Goal: Task Accomplishment & Management: Manage account settings

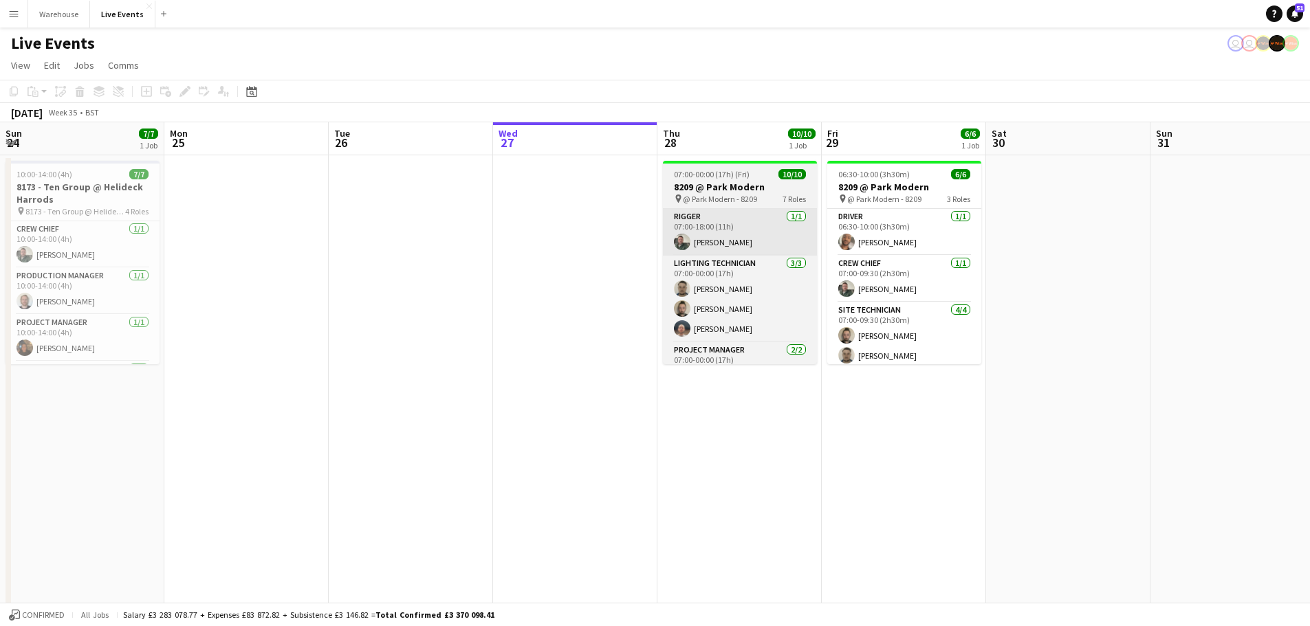
scroll to position [0, 329]
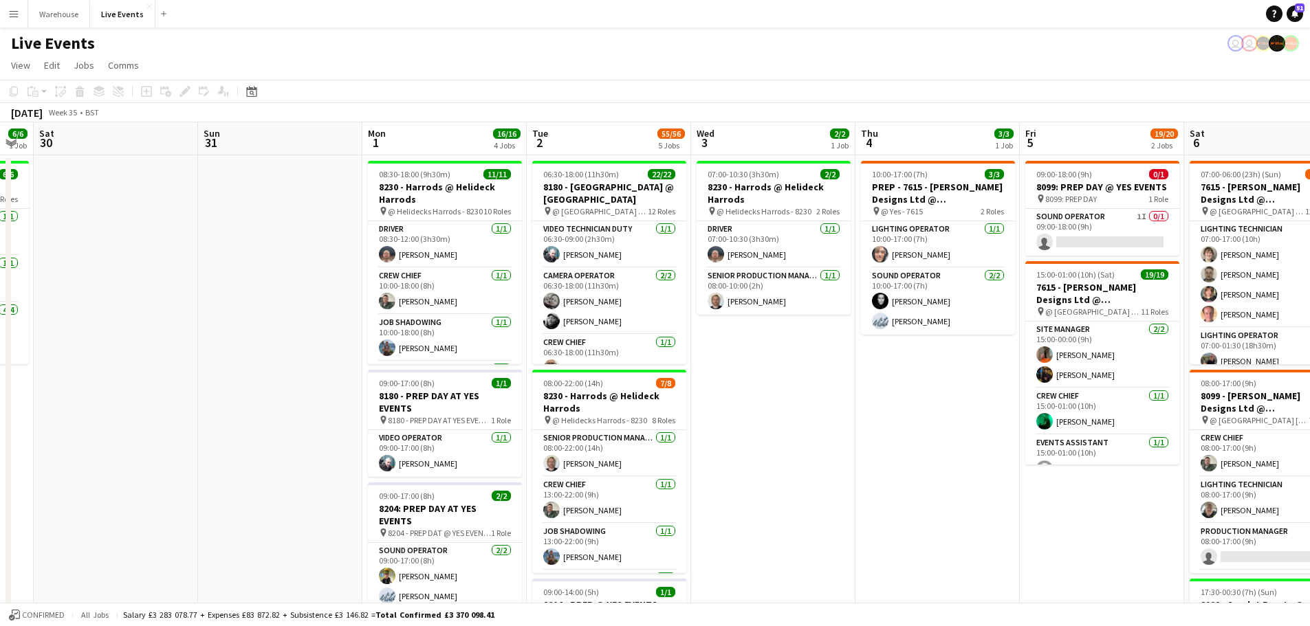
drag, startPoint x: 779, startPoint y: 386, endPoint x: 155, endPoint y: 403, distance: 624.0
click at [155, 403] on app-calendar-viewport "Tue 26 Wed 27 Thu 28 10/10 1 Job Fri 29 6/6 1 Job Sat 30 Sun 31 Mon 1 16/16 4 J…" at bounding box center [655, 627] width 1310 height 1011
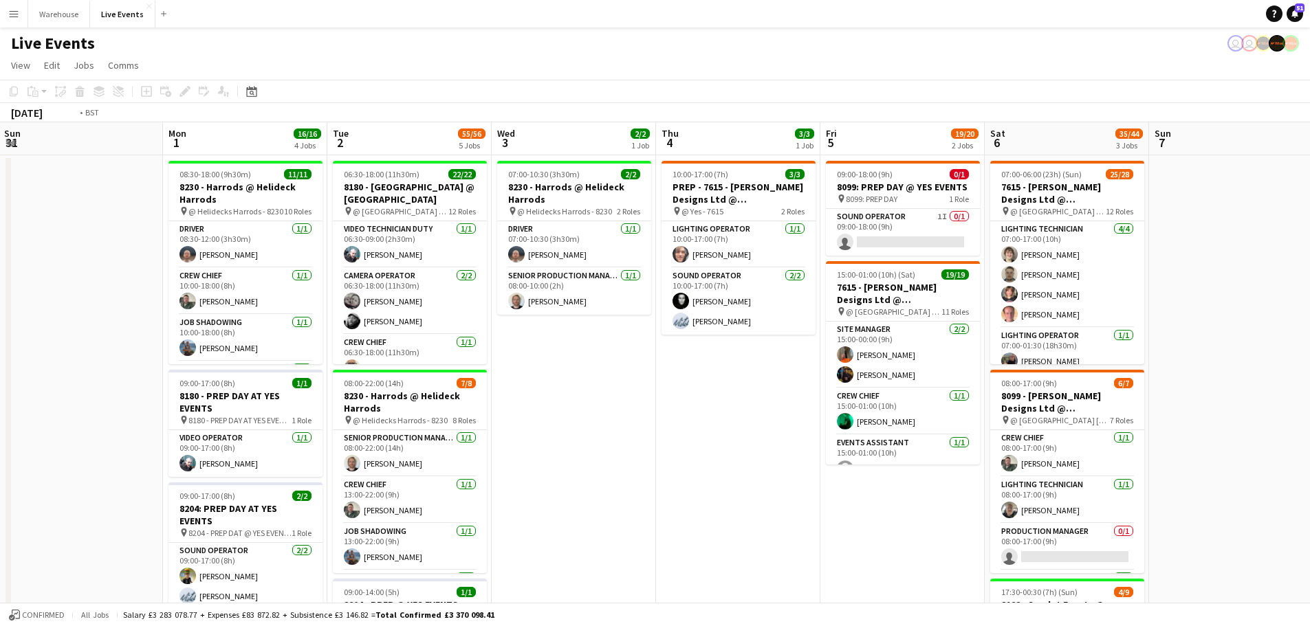
drag, startPoint x: 897, startPoint y: 428, endPoint x: 369, endPoint y: 454, distance: 528.8
click at [369, 454] on app-calendar-viewport "Thu 28 10/10 1 Job Fri 29 6/6 1 Job Sat 30 Sun 31 Mon 1 16/16 4 Jobs Tue 2 55/5…" at bounding box center [655, 627] width 1310 height 1011
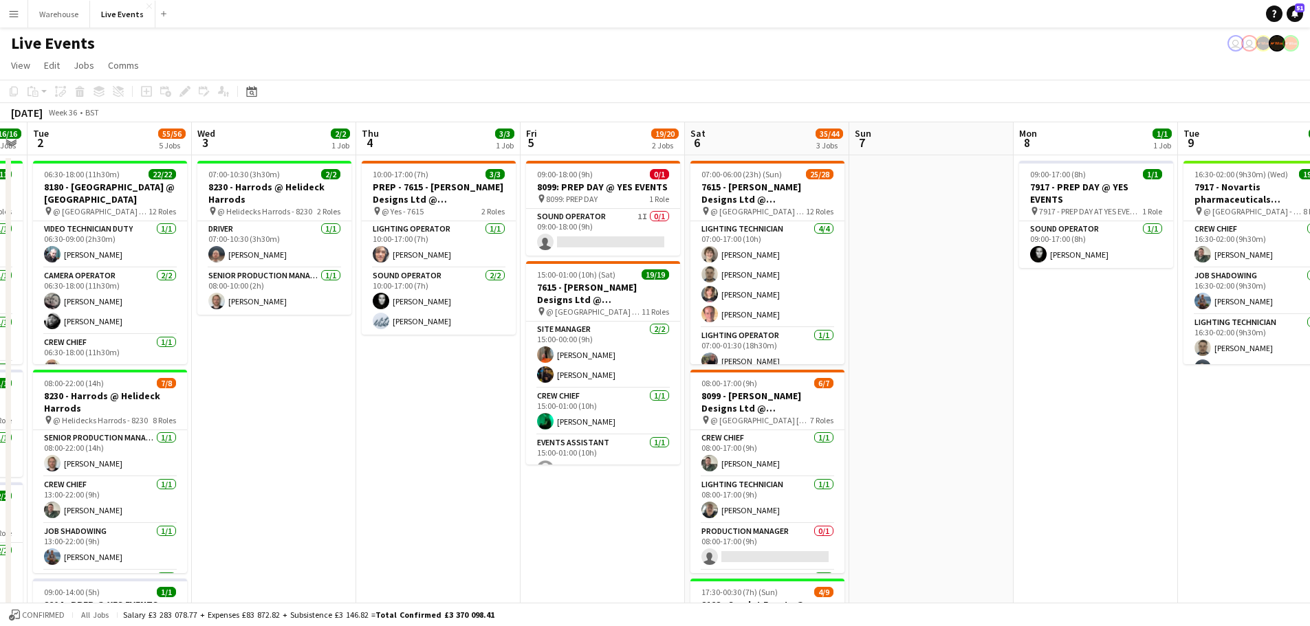
drag, startPoint x: 1008, startPoint y: 452, endPoint x: 373, endPoint y: 455, distance: 634.8
click at [373, 455] on app-calendar-viewport "Sat 30 Sun 31 Mon 1 16/16 4 Jobs Tue 2 55/56 5 Jobs Wed 3 2/2 1 Job Thu 4 3/3 1…" at bounding box center [655, 627] width 1310 height 1011
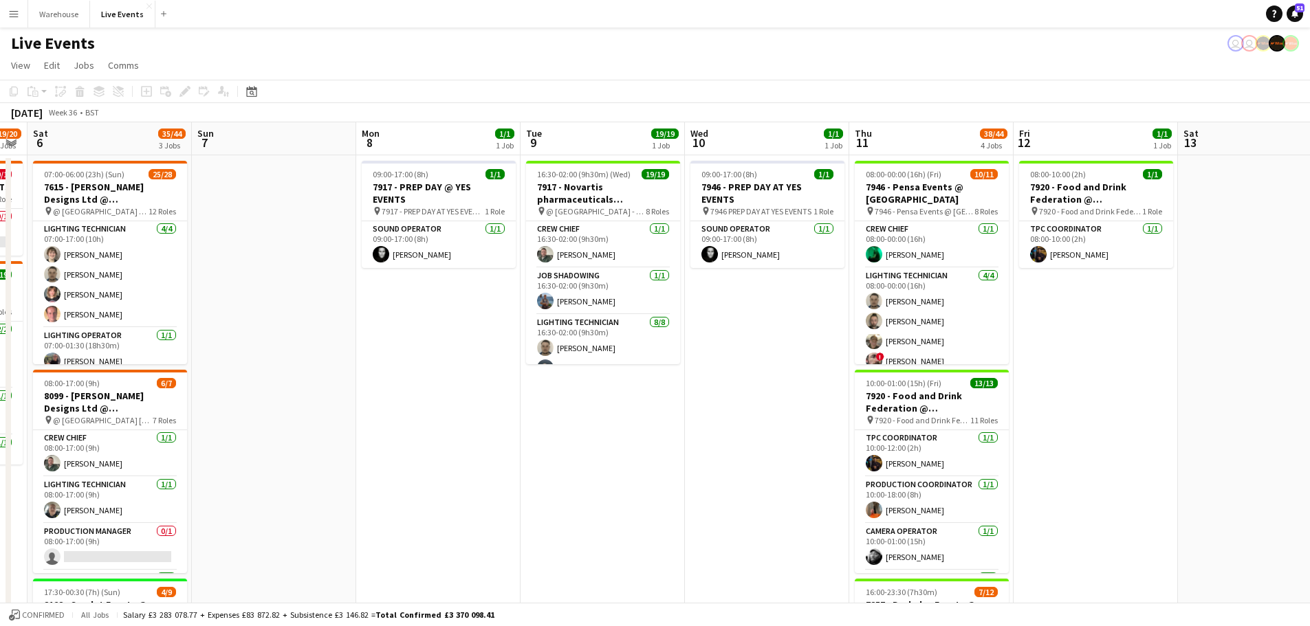
scroll to position [0, 472]
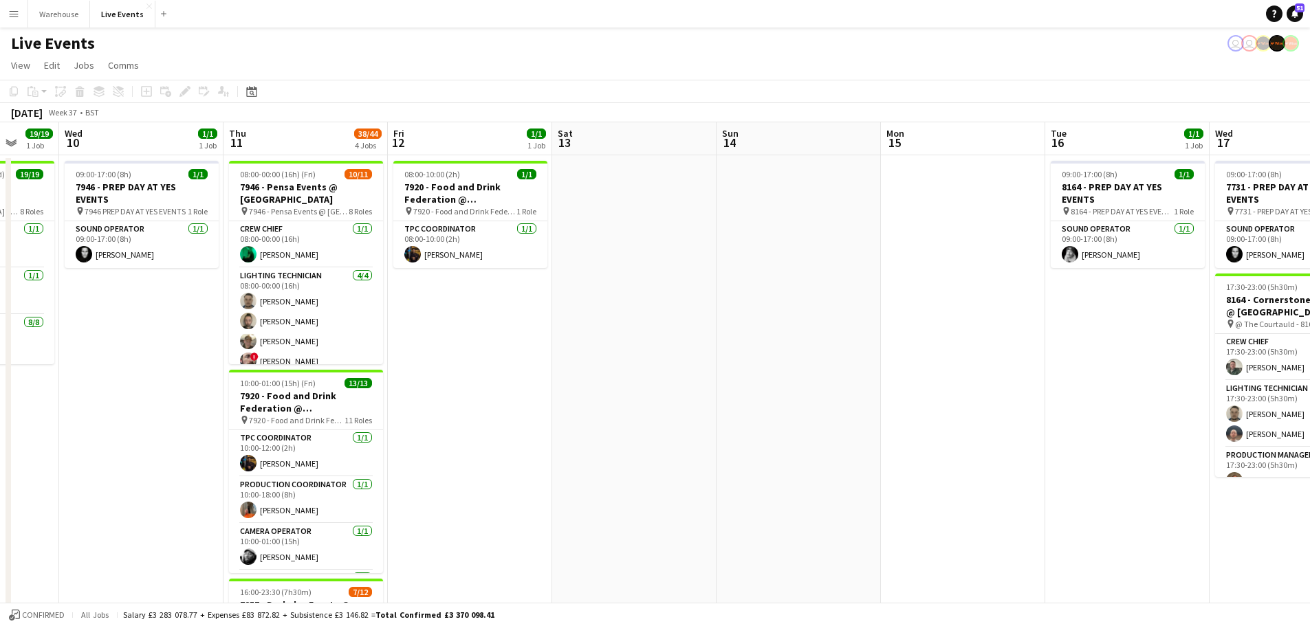
drag, startPoint x: 1145, startPoint y: 438, endPoint x: 525, endPoint y: 441, distance: 619.6
click at [525, 441] on app-calendar-viewport "Sun 7 Mon 8 1/1 1 Job Tue 9 19/19 1 Job Wed 10 1/1 1 Job Thu 11 38/44 4 Jobs Fr…" at bounding box center [655, 627] width 1310 height 1011
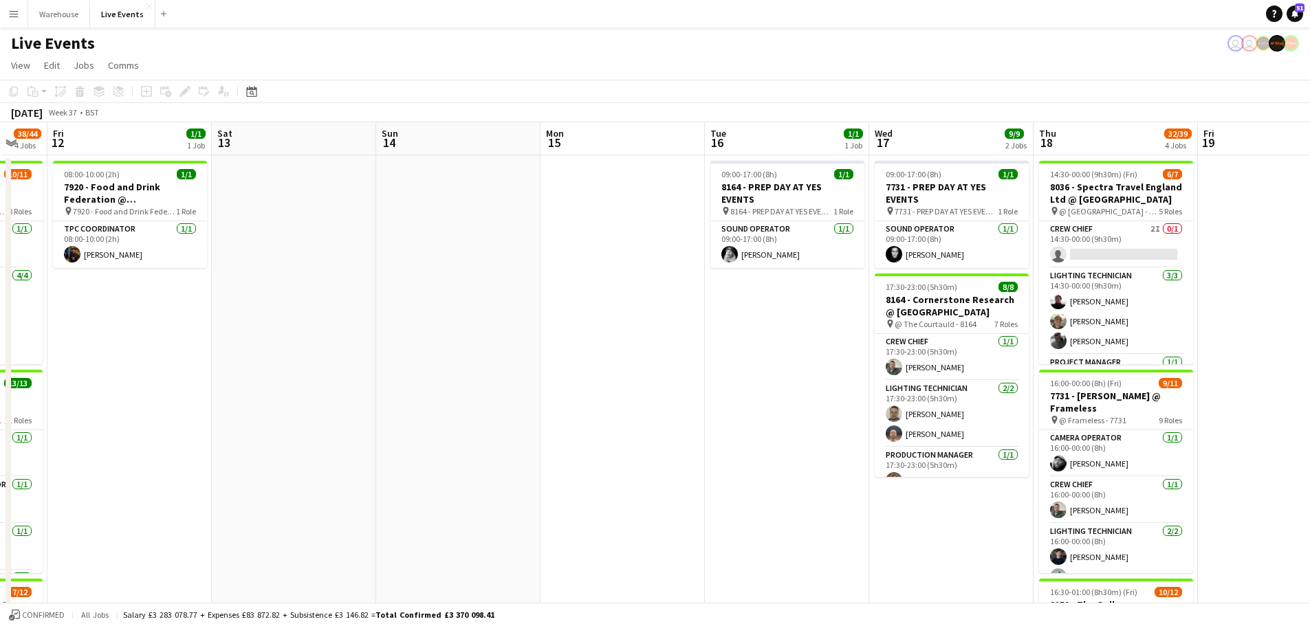
scroll to position [0, 499]
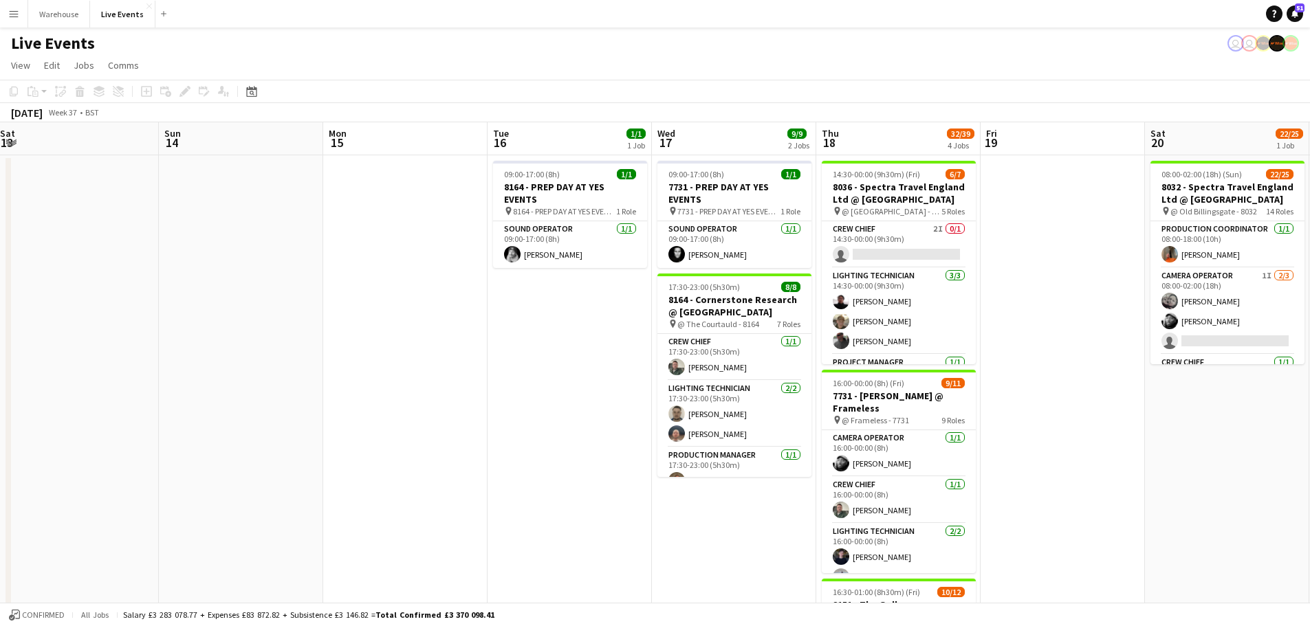
drag, startPoint x: 1052, startPoint y: 421, endPoint x: 494, endPoint y: 426, distance: 557.7
click at [494, 426] on app-calendar-viewport "Wed 10 1/1 1 Job Thu 11 38/44 4 Jobs Fri 12 1/1 1 Job Sat 13 Sun 14 Mon 15 Tue …" at bounding box center [655, 627] width 1310 height 1011
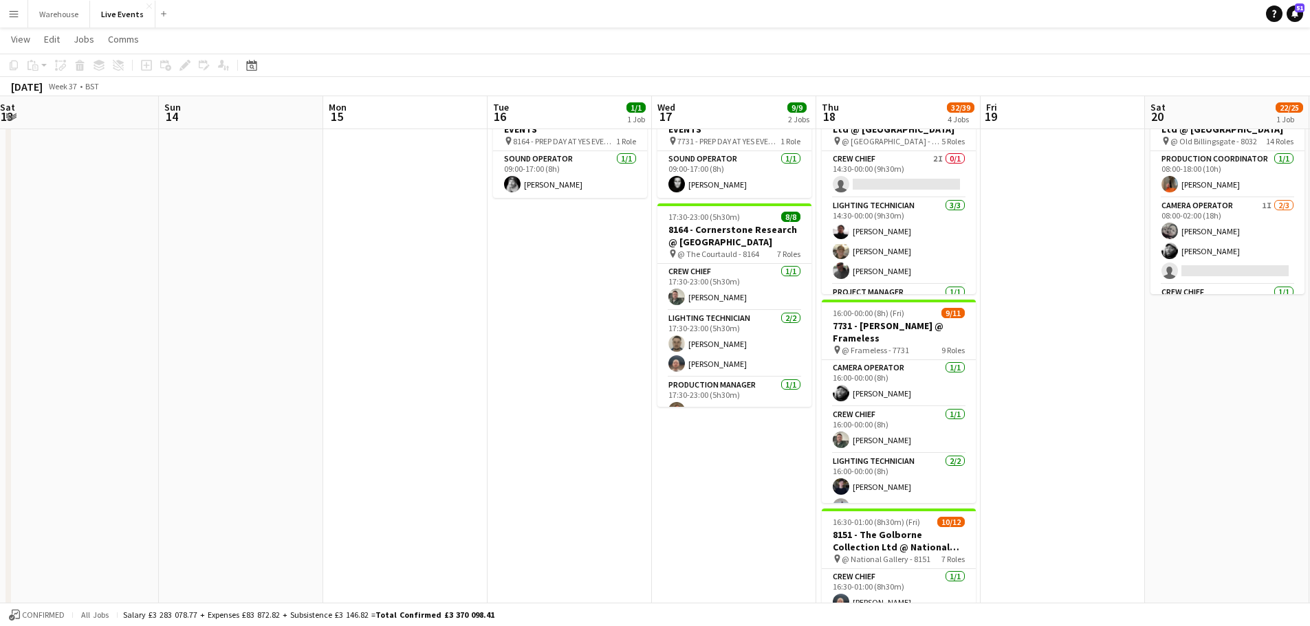
scroll to position [0, 0]
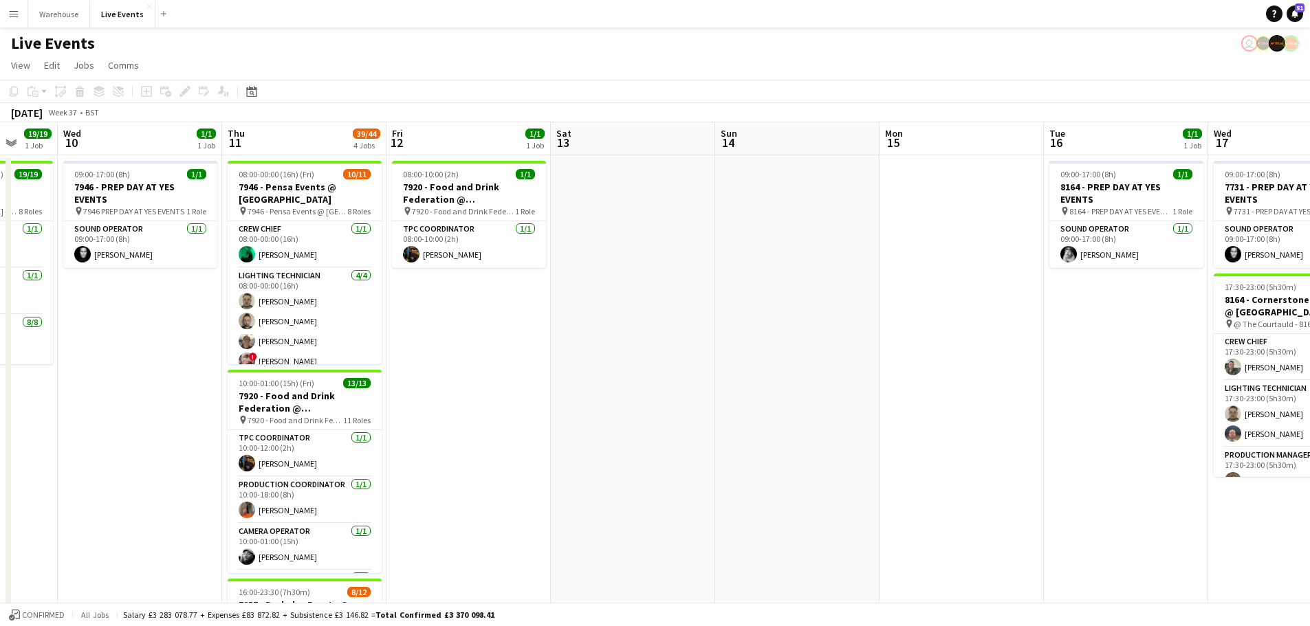
drag, startPoint x: 409, startPoint y: 359, endPoint x: 966, endPoint y: 343, distance: 556.6
click at [966, 343] on app-calendar-viewport "Sun 7 Mon 8 1/1 1 Job Tue 9 19/19 1 Job Wed 10 1/1 1 Job Thu 11 39/44 4 Jobs Fr…" at bounding box center [655, 627] width 1310 height 1011
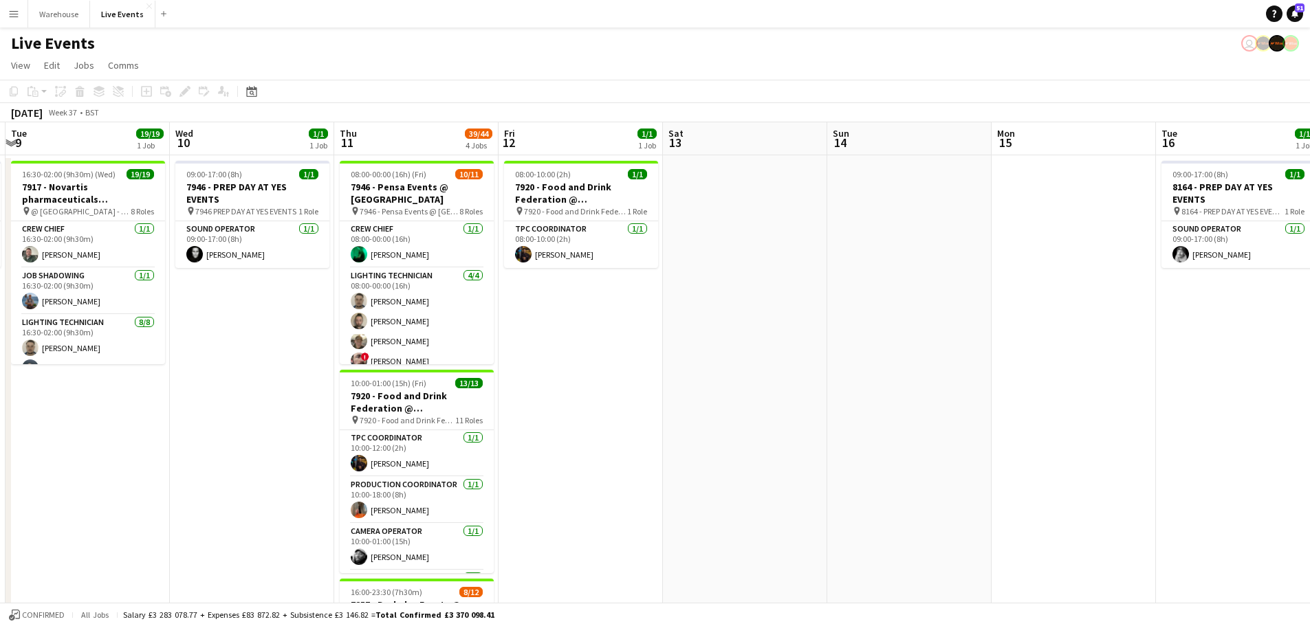
scroll to position [0, 319]
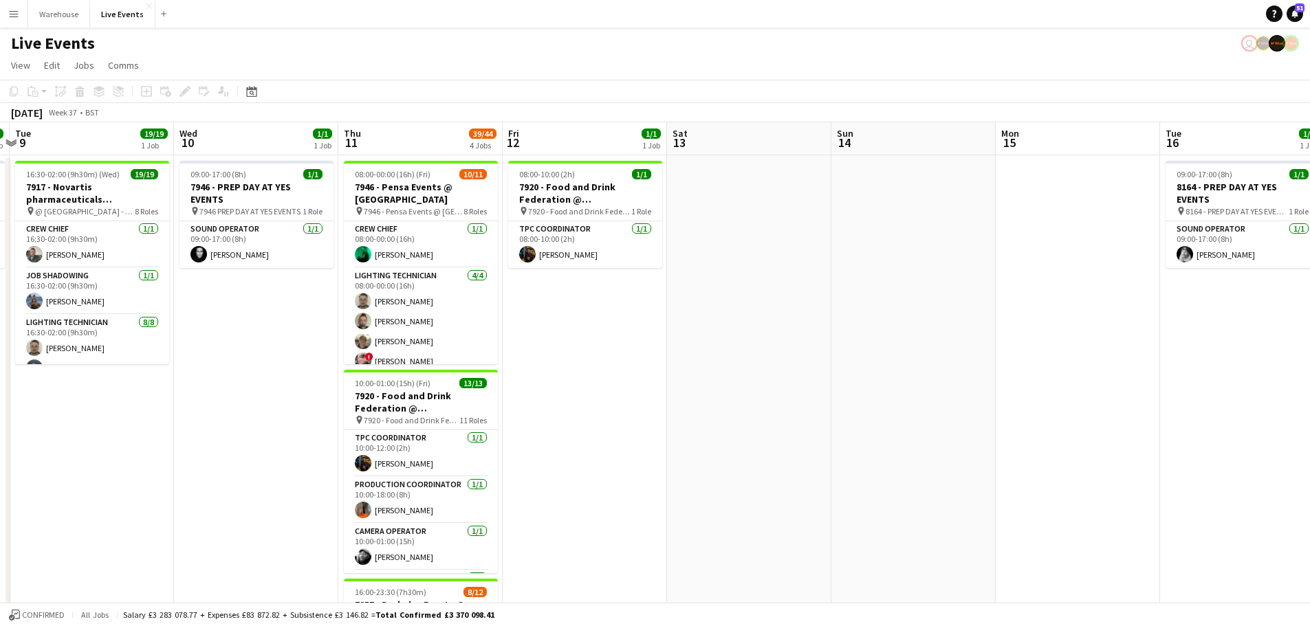
drag, startPoint x: 629, startPoint y: 383, endPoint x: 745, endPoint y: 364, distance: 117.8
click at [745, 364] on app-calendar-viewport "Sun 7 Mon 8 1/1 1 Job Tue 9 19/19 1 Job Wed 10 1/1 1 Job Thu 11 39/44 4 Jobs Fr…" at bounding box center [655, 627] width 1310 height 1011
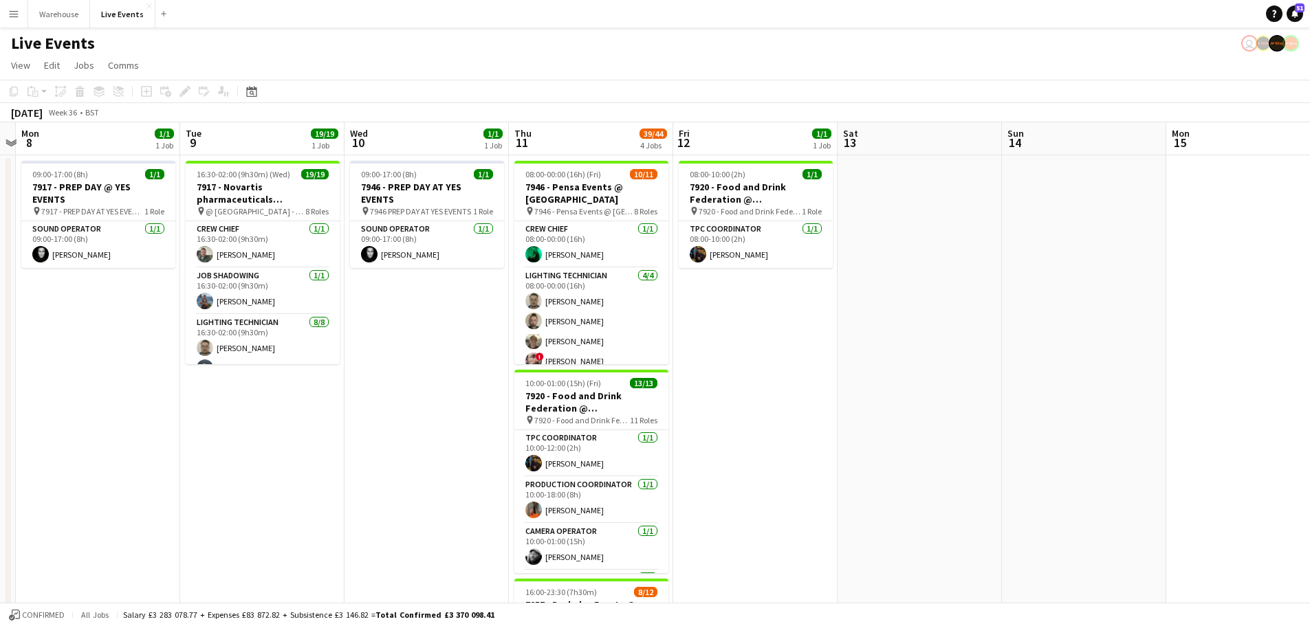
scroll to position [0, 478]
drag, startPoint x: 224, startPoint y: 424, endPoint x: 393, endPoint y: 417, distance: 170.0
click at [393, 417] on app-calendar-viewport "Fri 5 19/20 2 Jobs Sat 6 35/44 3 Jobs Sun 7 Mon 8 1/1 1 Job Tue 9 19/19 1 Job W…" at bounding box center [655, 627] width 1310 height 1011
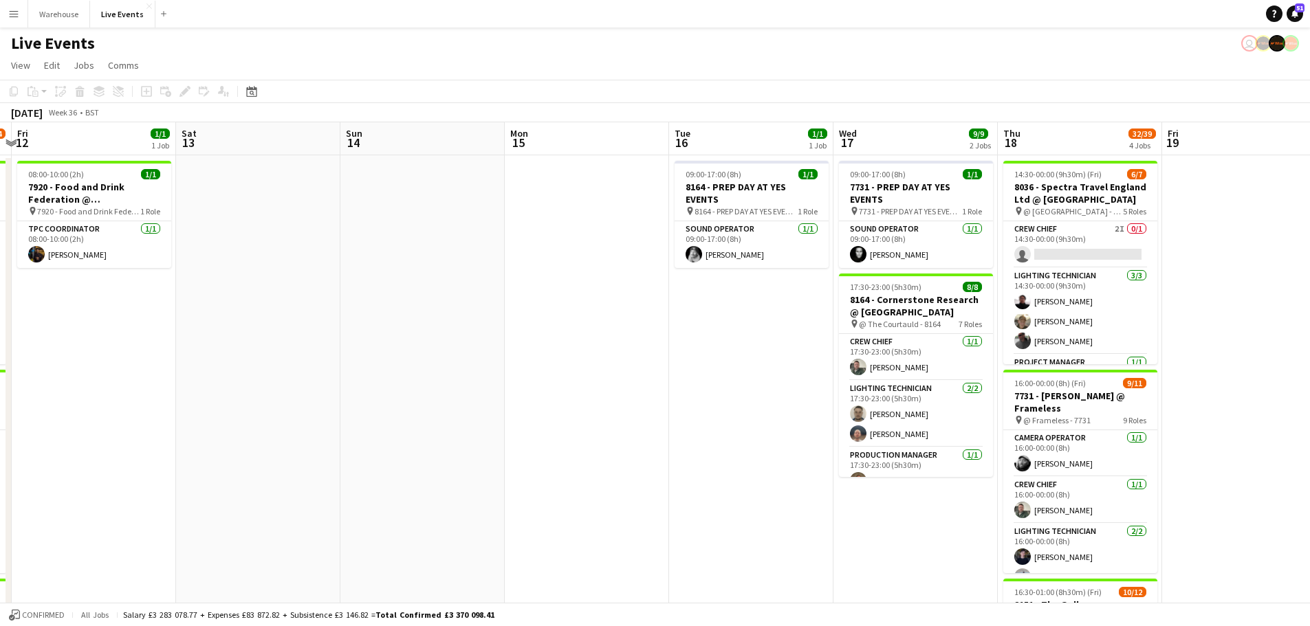
drag, startPoint x: 913, startPoint y: 300, endPoint x: 252, endPoint y: 337, distance: 661.9
click at [252, 337] on app-calendar-viewport "Tue 9 19/19 1 Job Wed 10 1/1 1 Job Thu 11 39/44 4 Jobs Fri 12 1/1 1 Job Sat 13 …" at bounding box center [655, 627] width 1310 height 1011
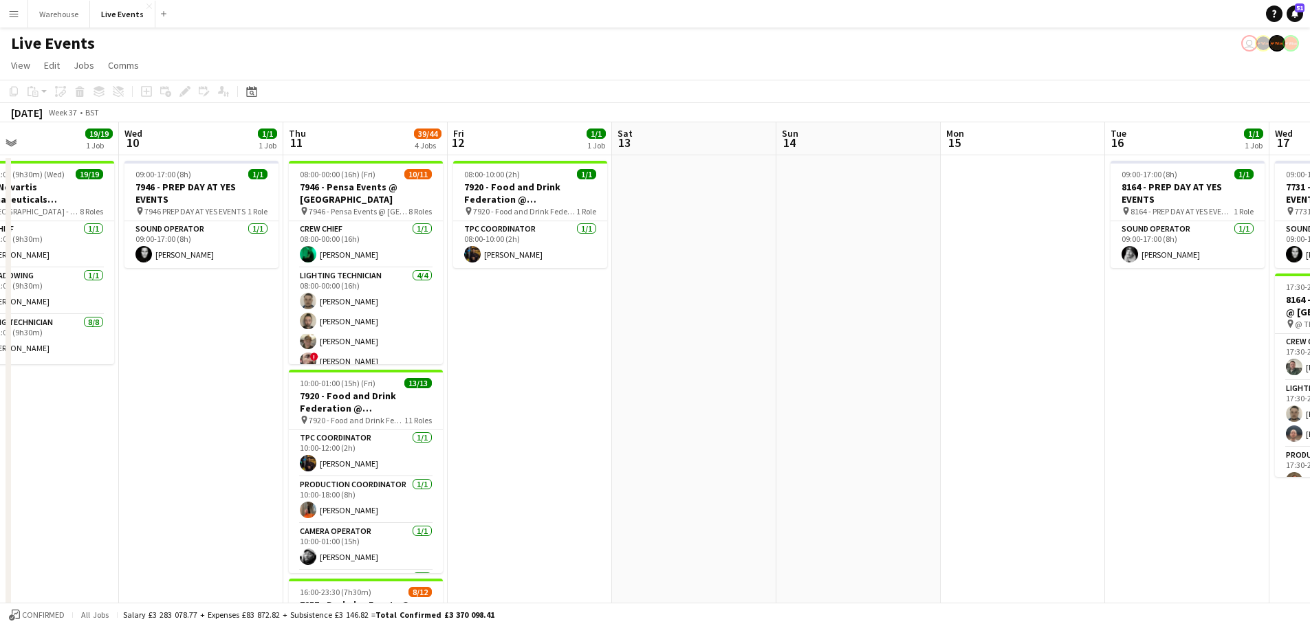
scroll to position [0, 368]
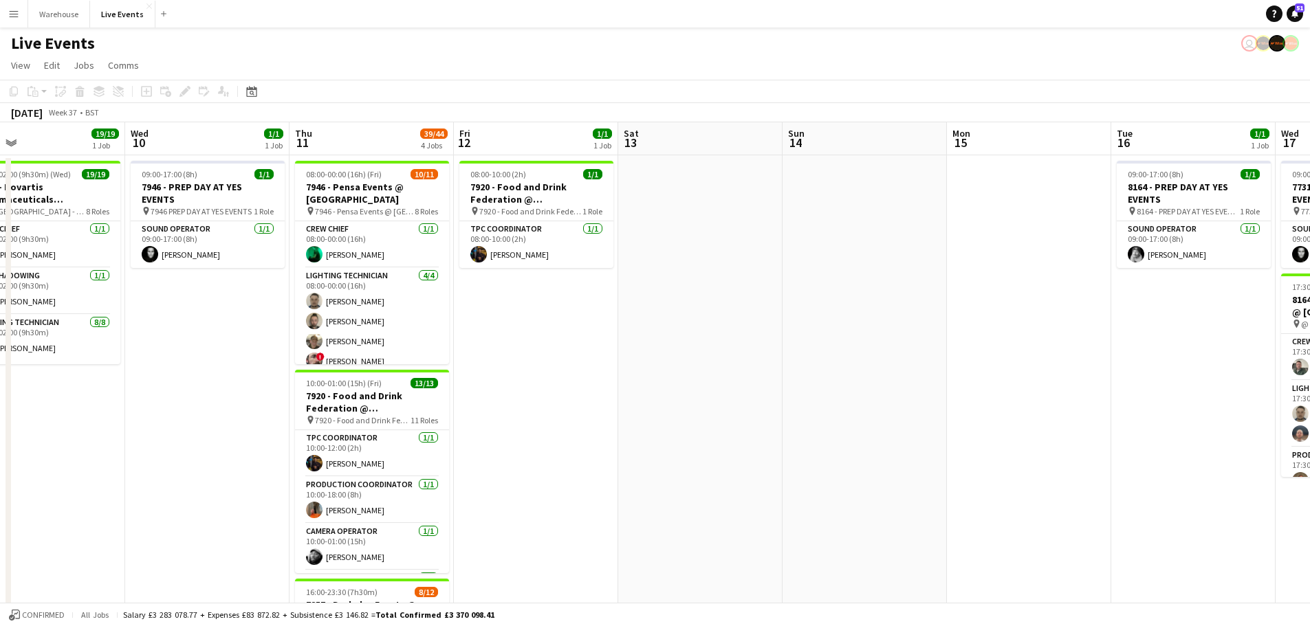
drag, startPoint x: 252, startPoint y: 337, endPoint x: 695, endPoint y: 338, distance: 442.2
click at [695, 338] on app-calendar-viewport "Sun 7 Mon 8 1/1 1 Job Tue 9 19/19 1 Job Wed 10 1/1 1 Job Thu 11 39/44 4 Jobs Fr…" at bounding box center [655, 627] width 1310 height 1011
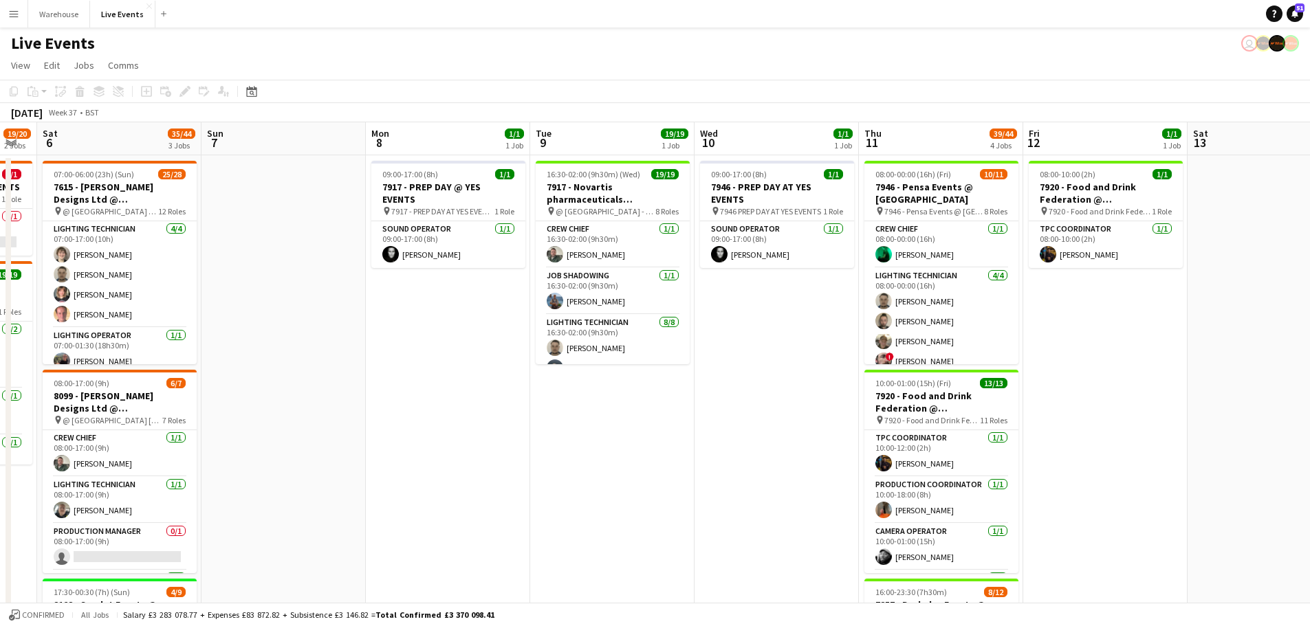
scroll to position [0, 291]
drag, startPoint x: 257, startPoint y: 312, endPoint x: 827, endPoint y: 283, distance: 570.8
click at [827, 283] on app-calendar-viewport "Thu 4 3/3 1 Job Fri 5 19/20 2 Jobs Sat 6 35/44 3 Jobs Sun 7 Mon 8 1/1 1 Job Tue…" at bounding box center [655, 627] width 1310 height 1011
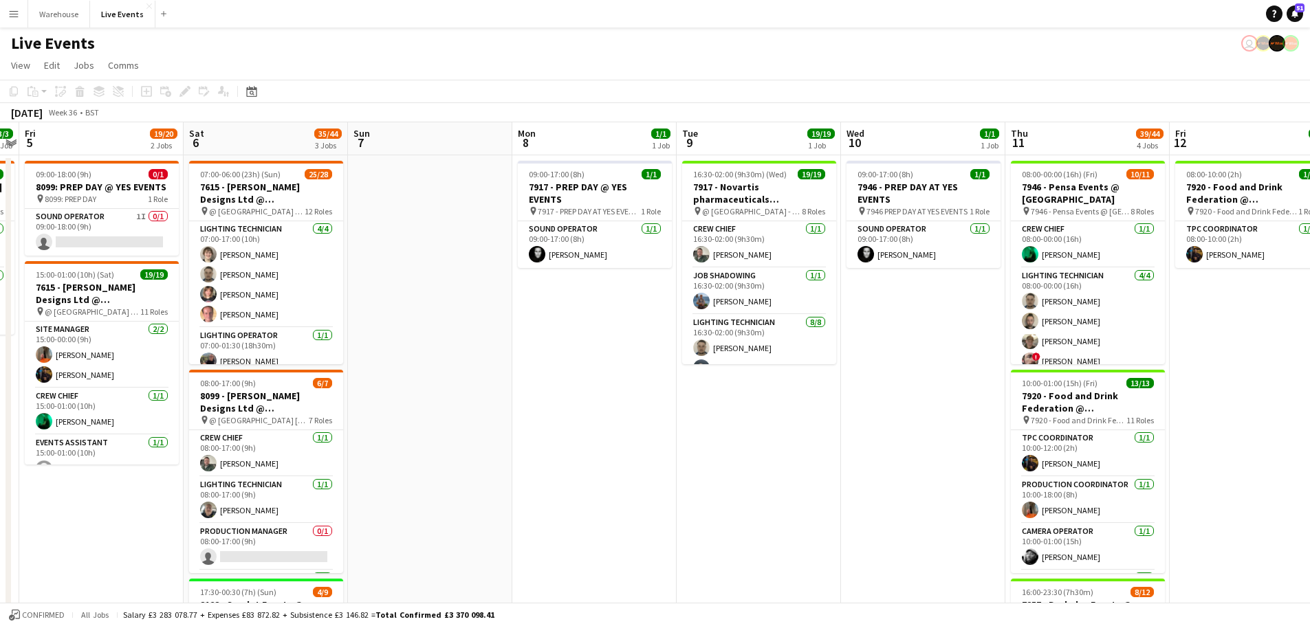
scroll to position [0, 410]
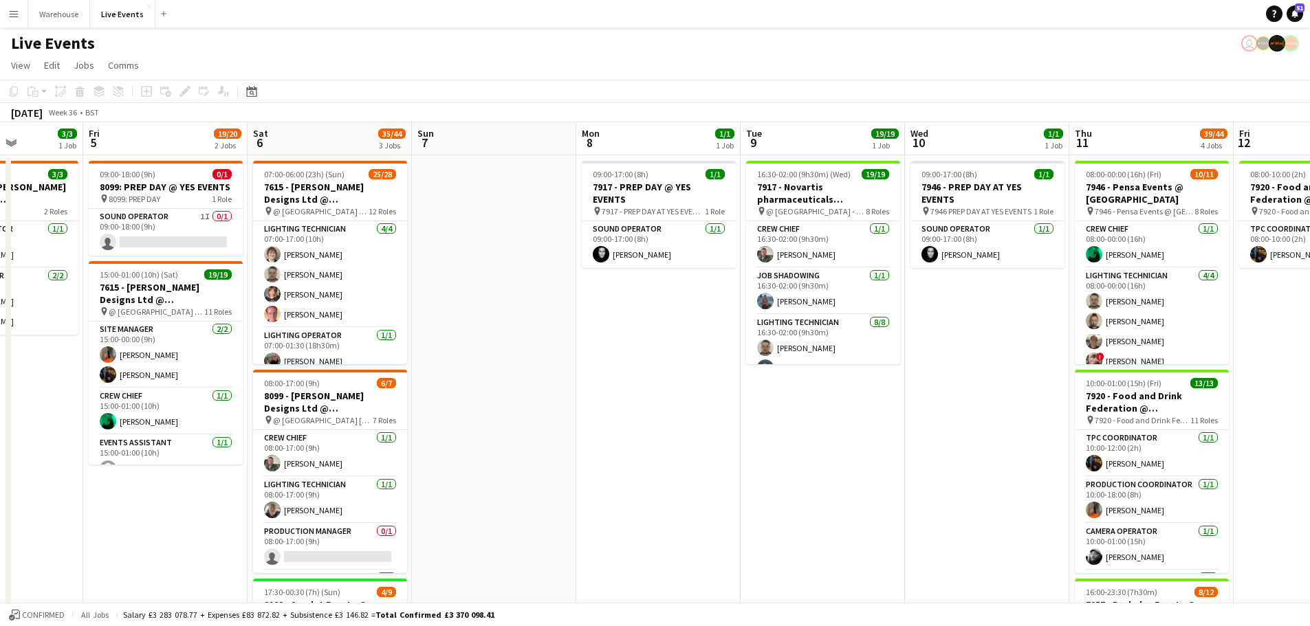
drag, startPoint x: 461, startPoint y: 445, endPoint x: 671, endPoint y: 410, distance: 212.7
click at [671, 410] on app-calendar-viewport "Tue 2 55/56 5 Jobs Wed 3 2/2 1 Job Thu 4 3/3 1 Job Fri 5 19/20 2 Jobs Sat 6 35/…" at bounding box center [655, 627] width 1310 height 1011
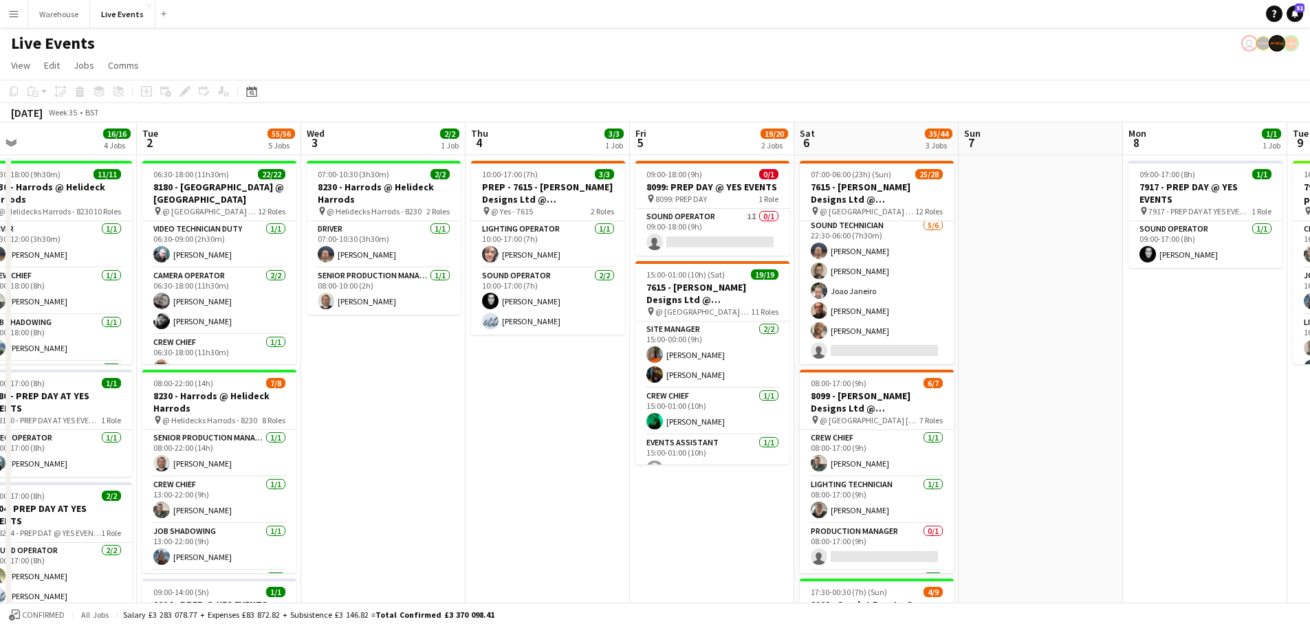
scroll to position [0, 277]
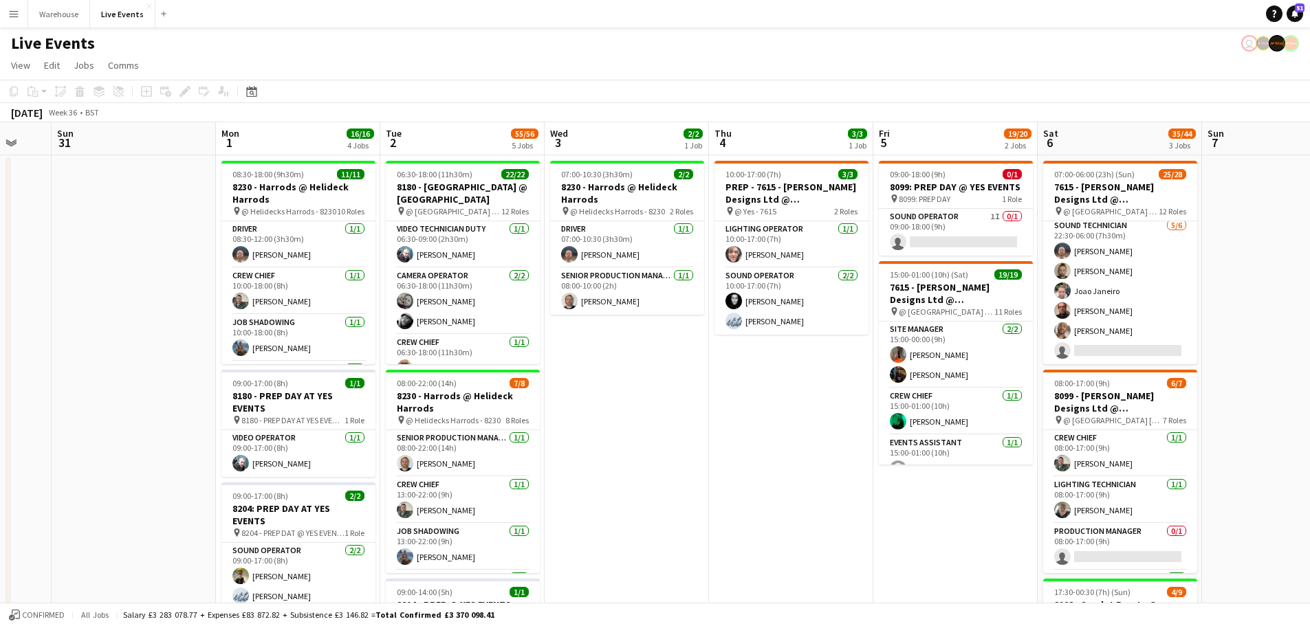
drag, startPoint x: 187, startPoint y: 548, endPoint x: 977, endPoint y: 331, distance: 819.5
click at [977, 331] on app-calendar-viewport "Fri 29 6/6 1 Job Sat 30 Sun 31 Mon 1 16/16 4 Jobs Tue 2 55/56 5 Jobs Wed 3 2/2 …" at bounding box center [655, 627] width 1310 height 1011
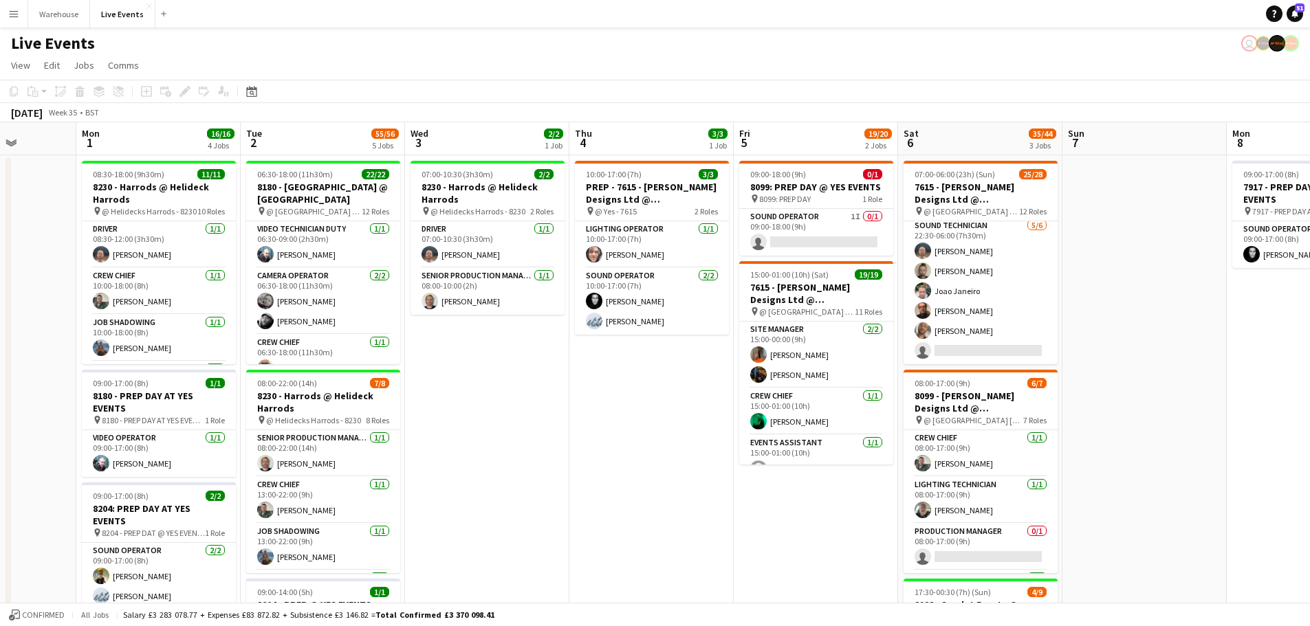
scroll to position [0, 428]
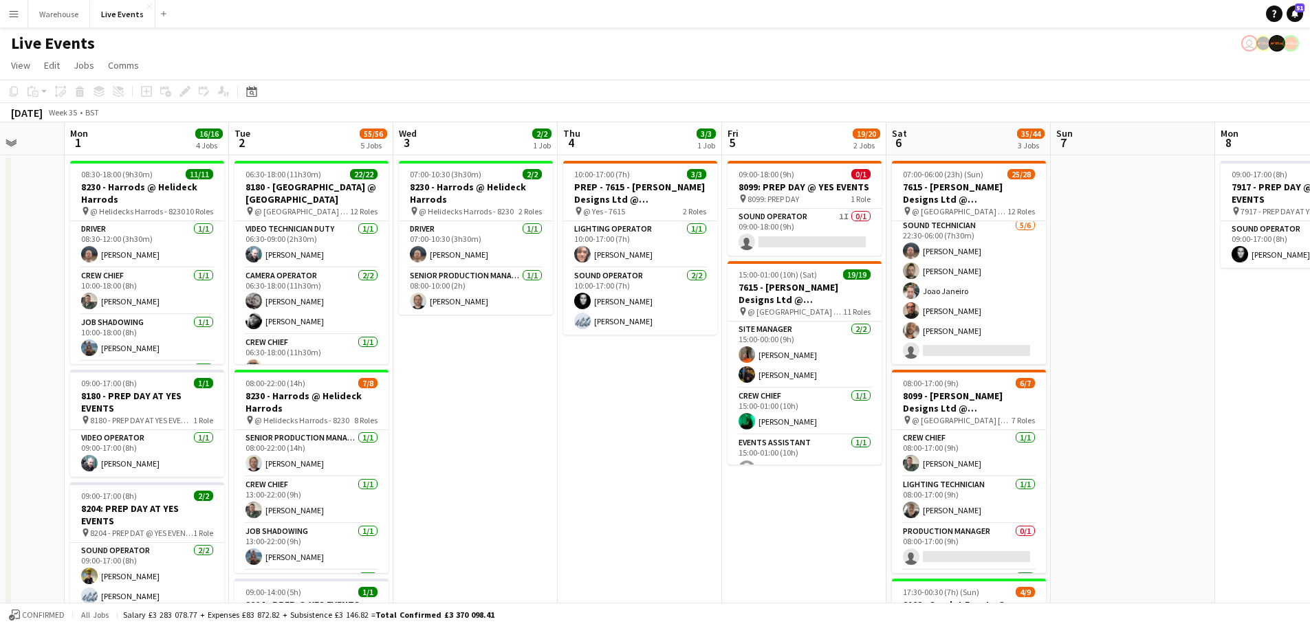
drag, startPoint x: 820, startPoint y: 424, endPoint x: 340, endPoint y: 431, distance: 480.1
click at [340, 431] on app-calendar-viewport "Fri 29 6/6 1 Job Sat 30 Sun 31 Mon 1 16/16 4 Jobs Tue 2 55/56 5 Jobs Wed 3 2/2 …" at bounding box center [655, 627] width 1310 height 1011
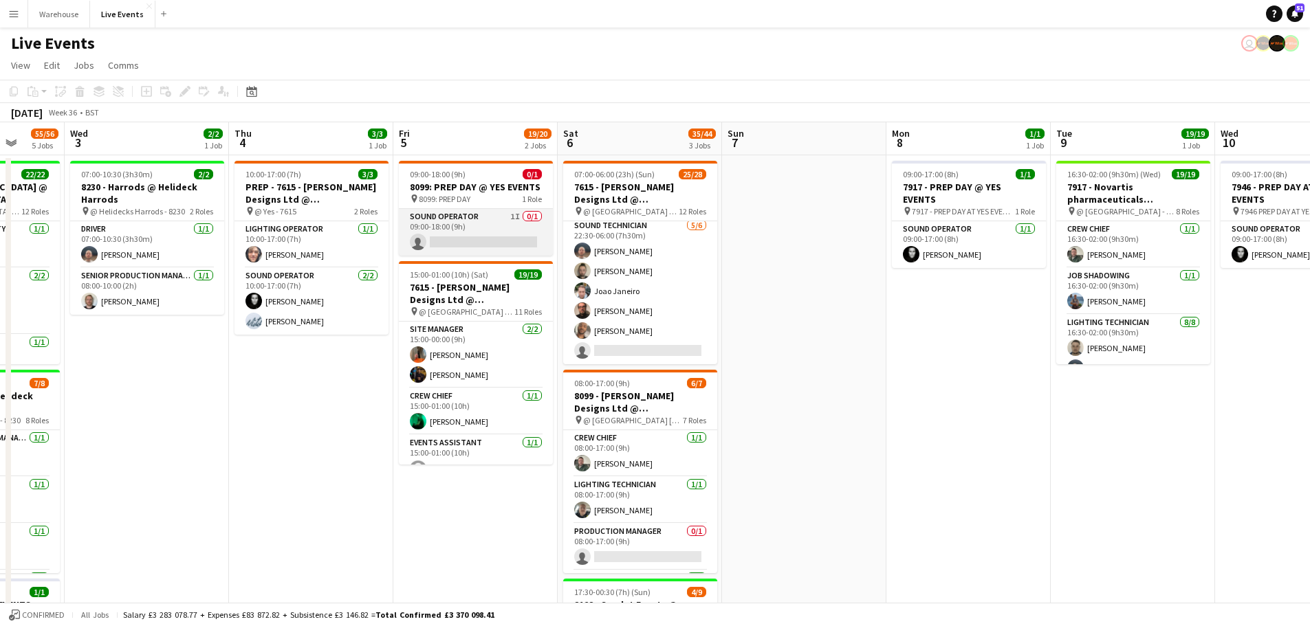
click at [470, 232] on app-card-role "Sound Operator 1I 0/1 09:00-18:00 (9h) single-neutral-actions" at bounding box center [476, 232] width 154 height 47
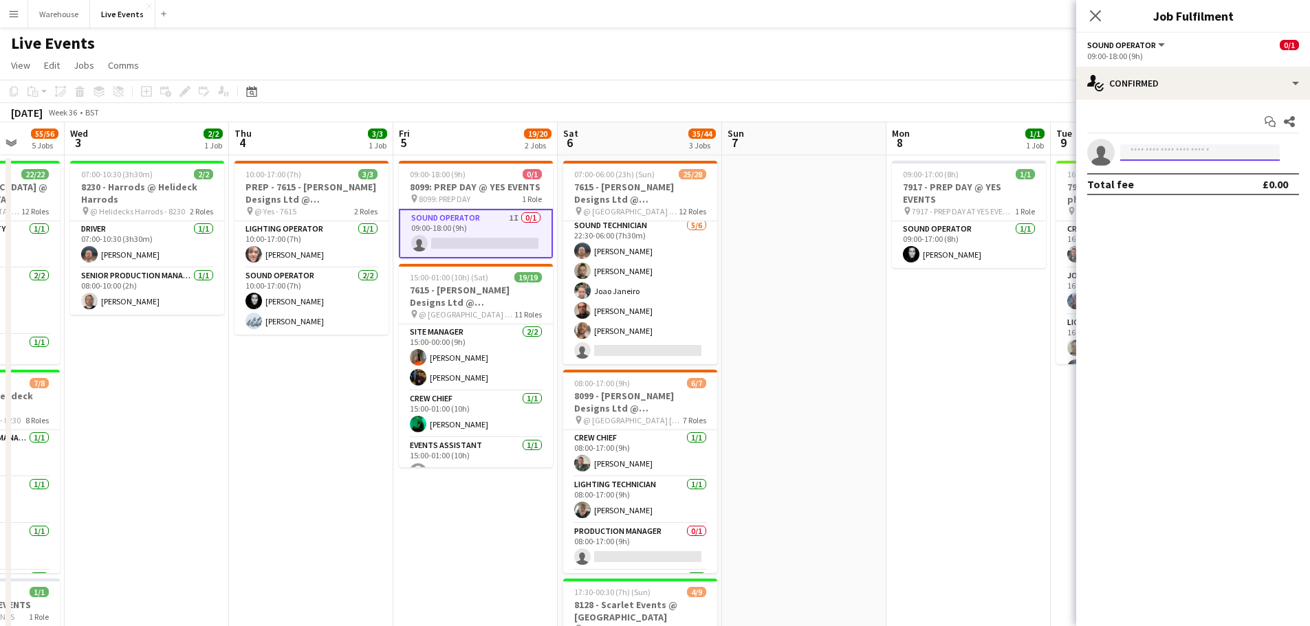
click at [1152, 155] on input at bounding box center [1200, 152] width 160 height 17
type input "*"
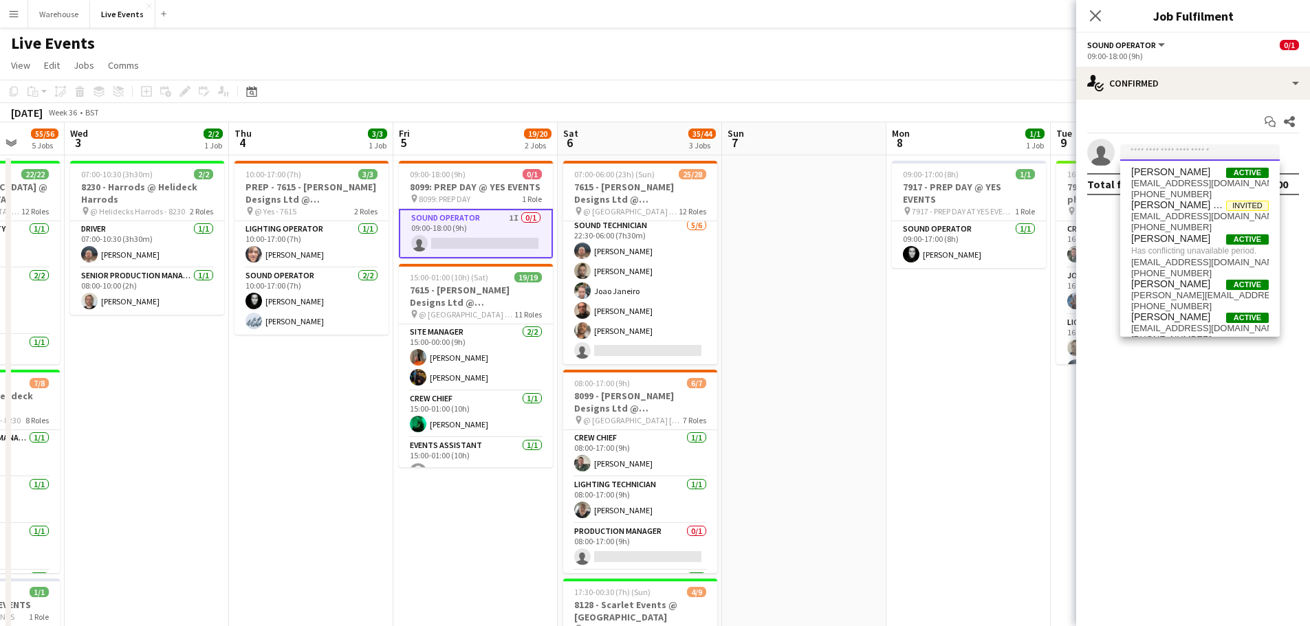
click at [1157, 150] on input at bounding box center [1200, 152] width 160 height 17
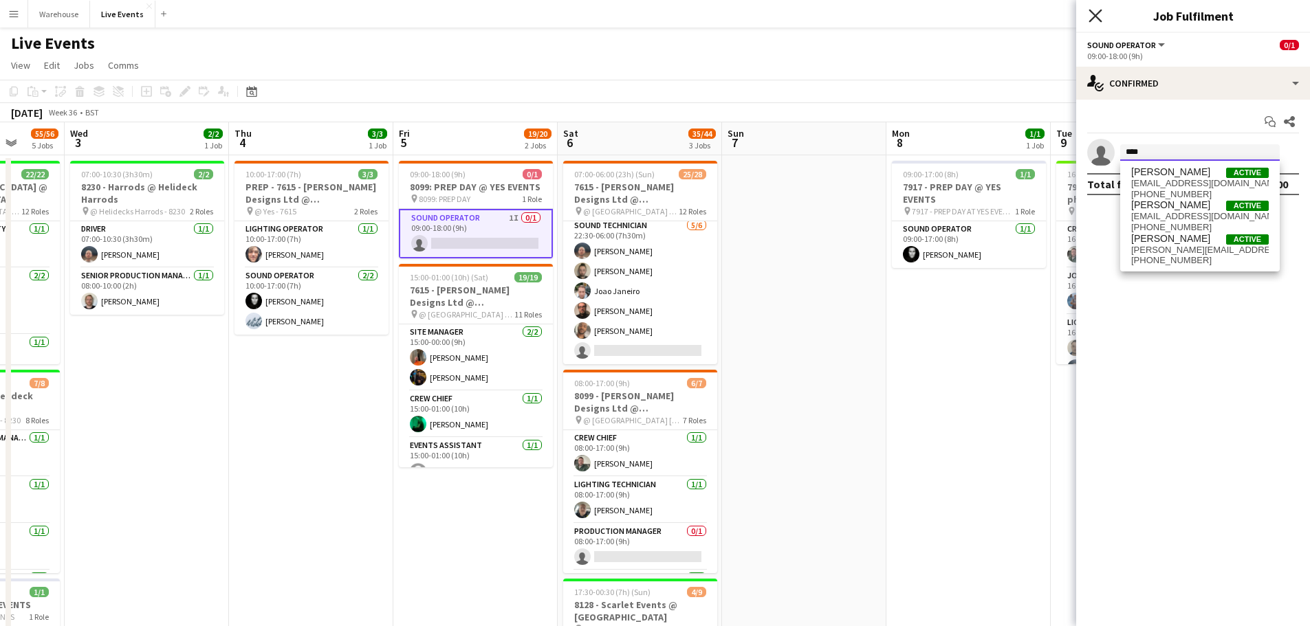
type input "****"
click at [1095, 18] on icon "Close pop-in" at bounding box center [1095, 15] width 13 height 13
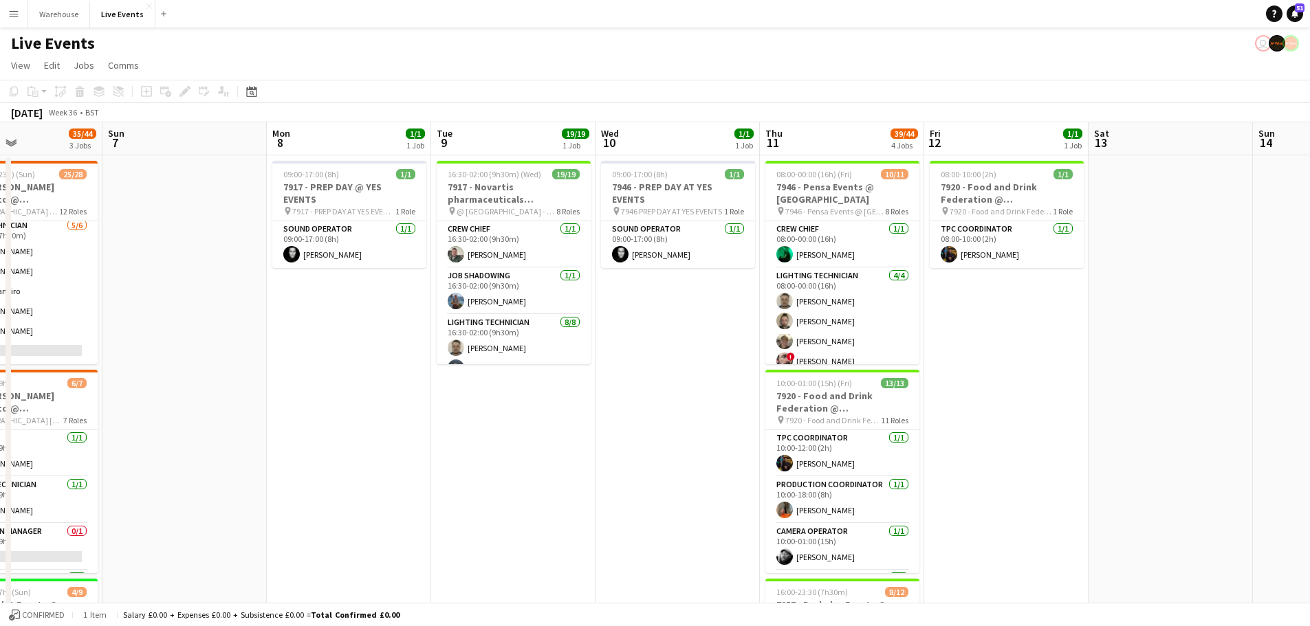
drag, startPoint x: 888, startPoint y: 384, endPoint x: 268, endPoint y: 347, distance: 620.8
click at [268, 347] on app-calendar-viewport "Thu 4 3/3 1 Job Fri 5 19/20 2 Jobs Sat 6 35/44 3 Jobs Sun 7 Mon 8 1/1 1 Job Tue…" at bounding box center [655, 627] width 1310 height 1011
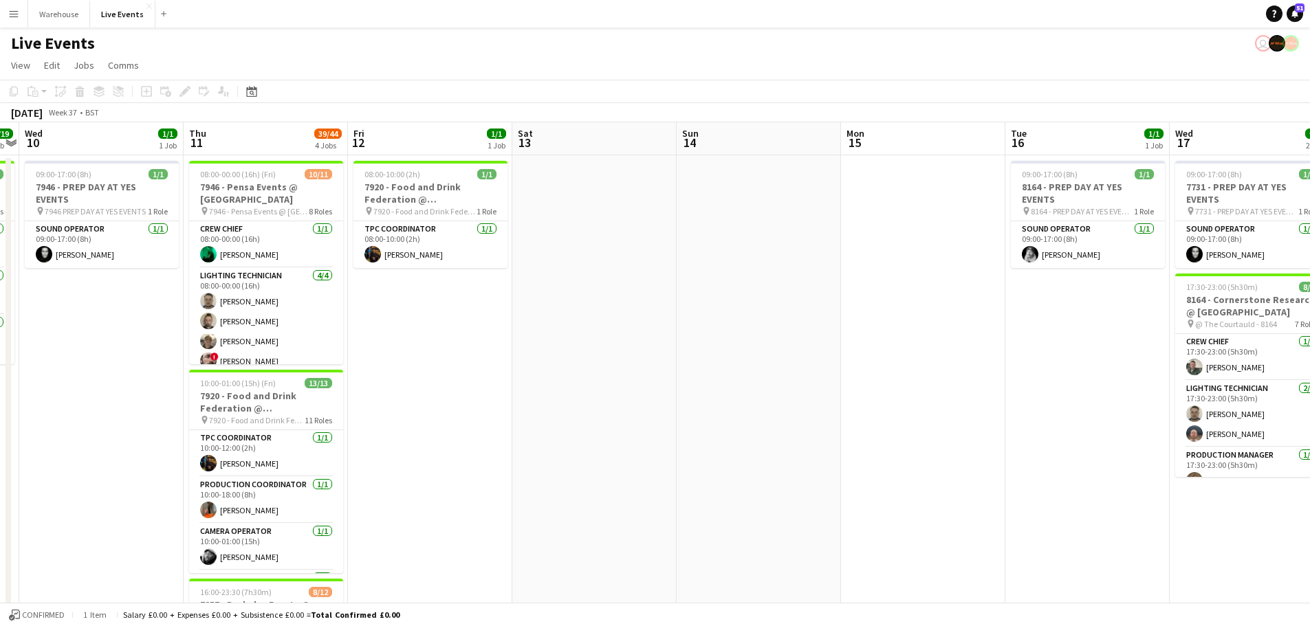
drag, startPoint x: 1133, startPoint y: 391, endPoint x: 557, endPoint y: 412, distance: 576.7
click at [557, 412] on app-calendar-viewport "Sat 6 35/44 3 Jobs Sun 7 Mon 8 1/1 1 Job Tue 9 19/19 1 Job Wed 10 1/1 1 Job Thu…" at bounding box center [655, 627] width 1310 height 1011
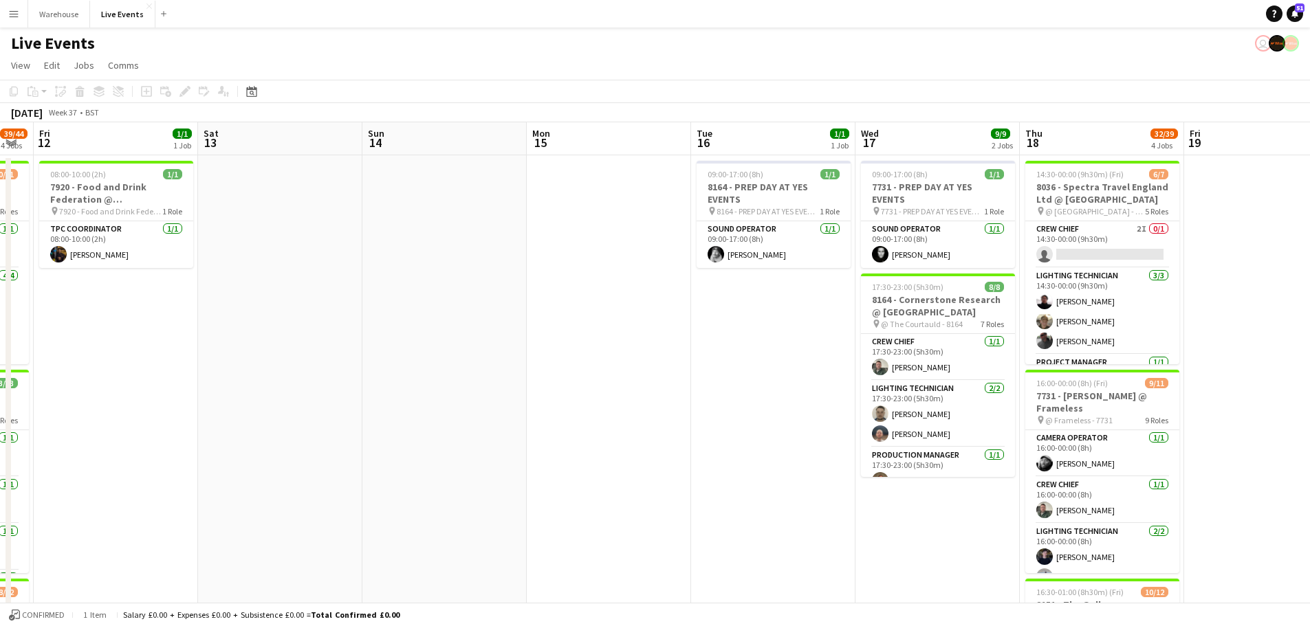
scroll to position [0, 643]
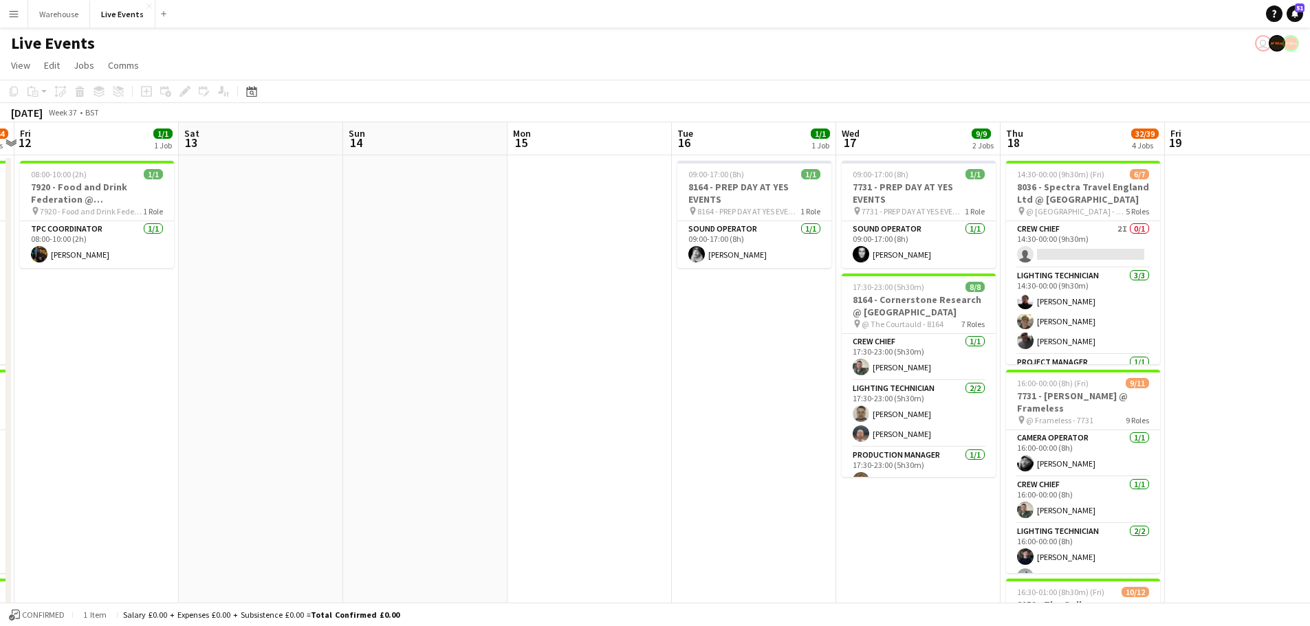
click at [544, 379] on app-calendar-viewport "Mon 8 1/1 1 Job Tue 9 19/19 1 Job Wed 10 1/1 1 Job Thu 11 39/44 4 Jobs Fri 12 1…" at bounding box center [655, 627] width 1310 height 1011
